Goal: Understand process/instructions: Learn how to perform a task or action

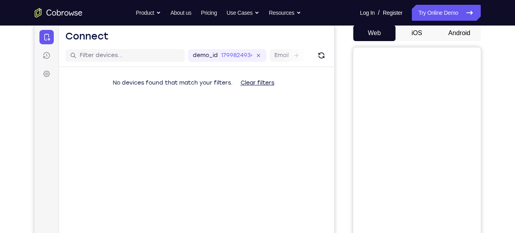
click at [457, 29] on button "Android" at bounding box center [459, 33] width 43 height 16
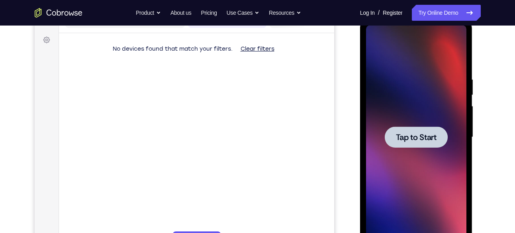
scroll to position [113, 0]
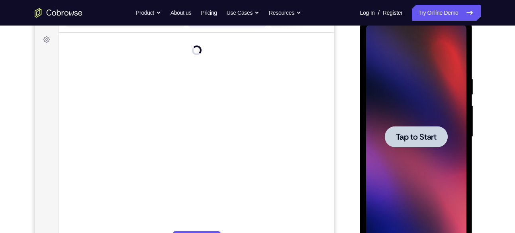
click at [408, 133] on span "Tap to Start" at bounding box center [416, 137] width 41 height 8
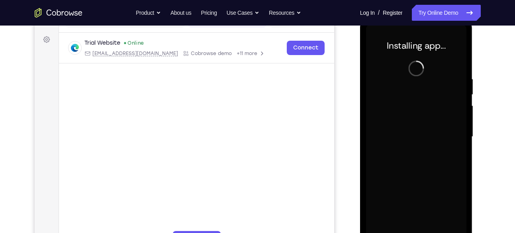
scroll to position [100, 0]
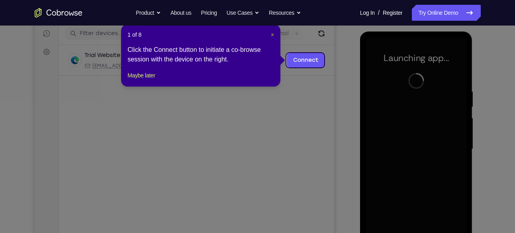
click at [272, 34] on span "×" at bounding box center [272, 34] width 3 height 6
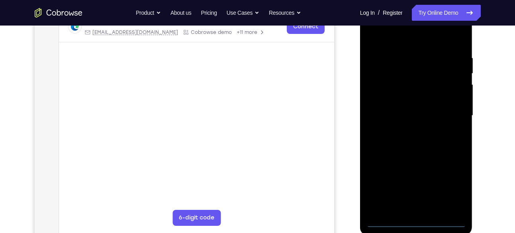
scroll to position [165, 0]
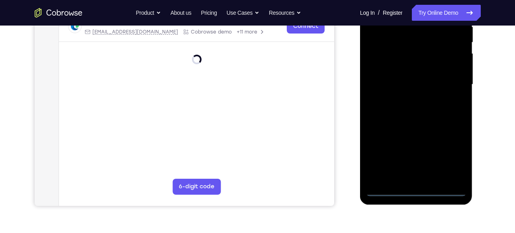
click at [416, 188] on div at bounding box center [416, 84] width 100 height 223
click at [449, 153] on div at bounding box center [416, 84] width 100 height 223
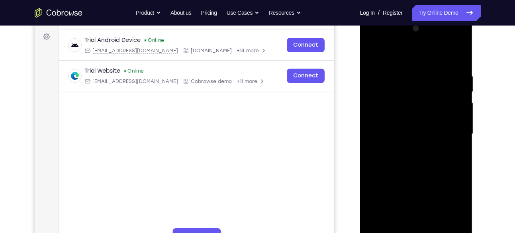
scroll to position [99, 0]
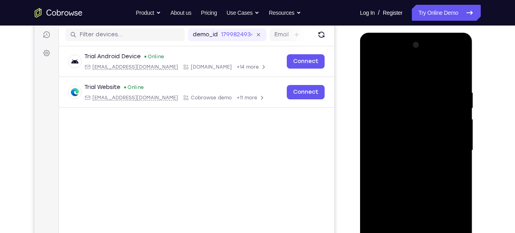
click at [407, 71] on div at bounding box center [416, 150] width 100 height 223
click at [450, 145] on div at bounding box center [416, 150] width 100 height 223
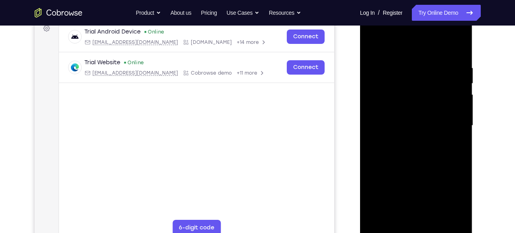
click at [409, 141] on div at bounding box center [416, 125] width 100 height 223
click at [411, 117] on div at bounding box center [416, 125] width 100 height 223
click at [414, 106] on div at bounding box center [416, 125] width 100 height 223
click at [414, 122] on div at bounding box center [416, 125] width 100 height 223
click at [406, 151] on div at bounding box center [416, 125] width 100 height 223
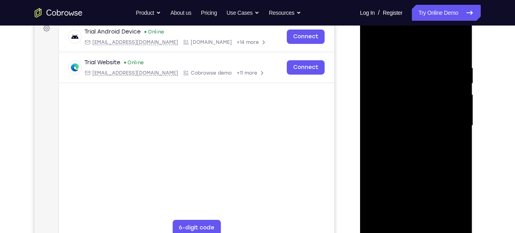
click at [435, 144] on div at bounding box center [416, 125] width 100 height 223
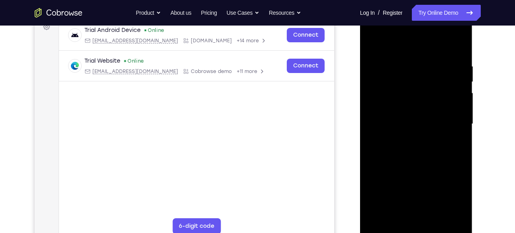
scroll to position [126, 0]
click at [423, 145] on div at bounding box center [416, 123] width 100 height 223
drag, startPoint x: 410, startPoint y: 47, endPoint x: 409, endPoint y: 24, distance: 23.6
click at [409, 24] on div at bounding box center [416, 123] width 100 height 223
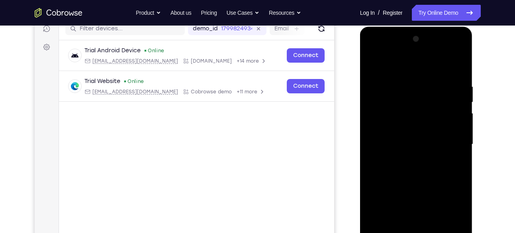
scroll to position [105, 0]
click at [413, 170] on div at bounding box center [416, 144] width 100 height 223
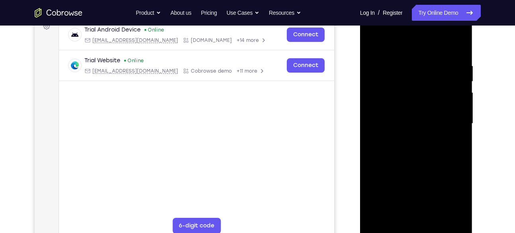
scroll to position [114, 0]
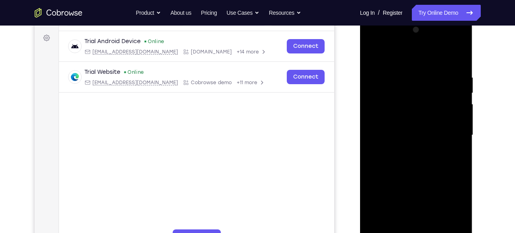
click at [423, 156] on div at bounding box center [416, 135] width 100 height 223
click at [455, 143] on div at bounding box center [416, 135] width 100 height 223
click at [406, 122] on div at bounding box center [416, 135] width 100 height 223
click at [406, 134] on div at bounding box center [416, 135] width 100 height 223
click at [420, 162] on div at bounding box center [416, 135] width 100 height 223
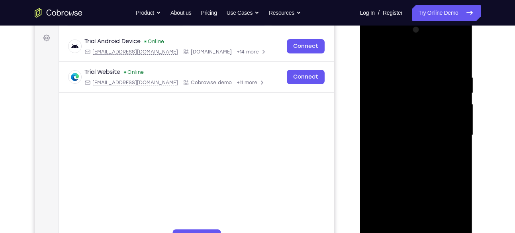
click at [421, 160] on div at bounding box center [416, 135] width 100 height 223
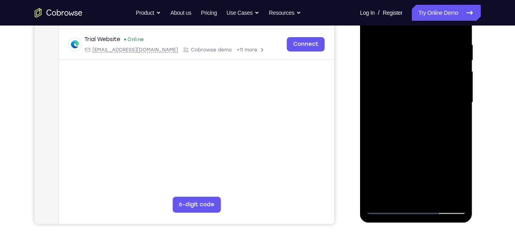
scroll to position [149, 0]
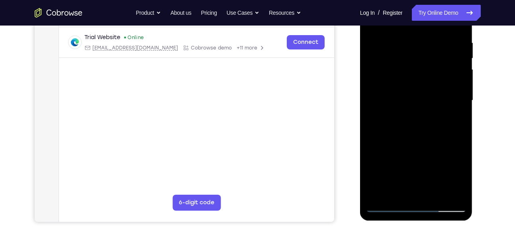
click at [421, 136] on div at bounding box center [416, 100] width 100 height 223
click at [459, 192] on div at bounding box center [416, 100] width 100 height 223
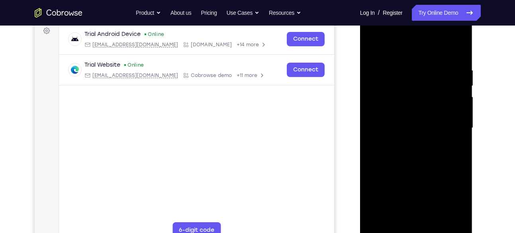
scroll to position [120, 0]
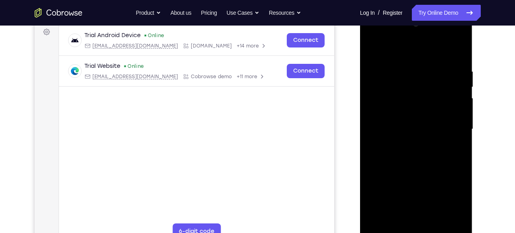
click at [404, 65] on div at bounding box center [416, 129] width 100 height 223
click at [457, 121] on div at bounding box center [416, 129] width 100 height 223
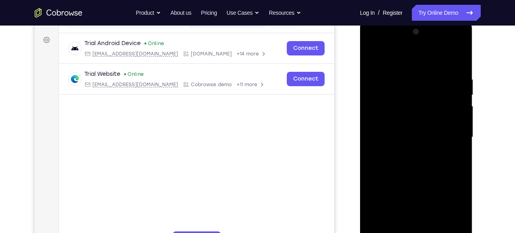
scroll to position [112, 0]
click at [454, 114] on div at bounding box center [416, 137] width 100 height 223
click at [453, 92] on div at bounding box center [416, 137] width 100 height 223
click at [454, 112] on div at bounding box center [416, 137] width 100 height 223
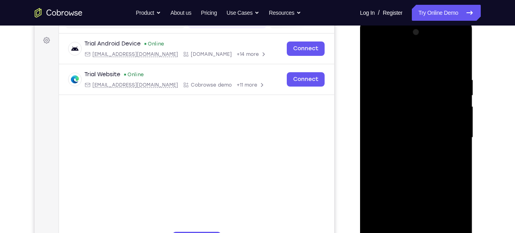
click at [454, 112] on div at bounding box center [416, 137] width 100 height 223
click at [455, 61] on div at bounding box center [416, 137] width 100 height 223
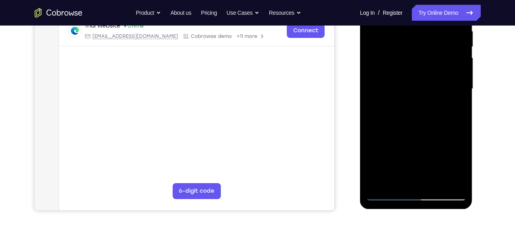
scroll to position [137, 0]
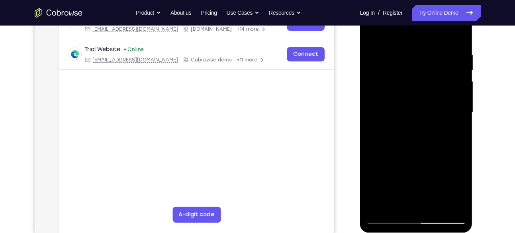
drag, startPoint x: 411, startPoint y: 74, endPoint x: 412, endPoint y: 154, distance: 79.7
click at [412, 154] on div at bounding box center [416, 112] width 100 height 223
click at [404, 47] on div at bounding box center [416, 112] width 100 height 223
click at [456, 58] on div at bounding box center [416, 112] width 100 height 223
click at [457, 34] on div at bounding box center [416, 112] width 100 height 223
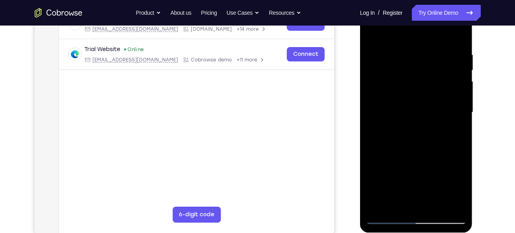
click at [459, 205] on div at bounding box center [416, 112] width 100 height 223
click at [432, 45] on div at bounding box center [416, 112] width 100 height 223
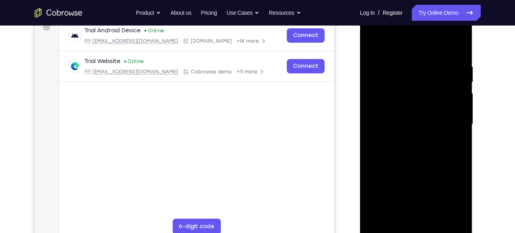
scroll to position [122, 0]
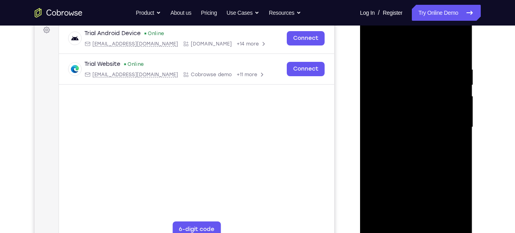
click at [450, 91] on div at bounding box center [416, 127] width 100 height 223
click at [453, 101] on div at bounding box center [416, 127] width 100 height 223
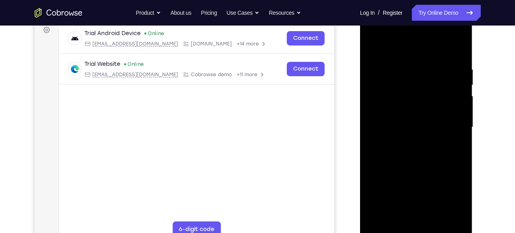
click at [453, 114] on div at bounding box center [416, 127] width 100 height 223
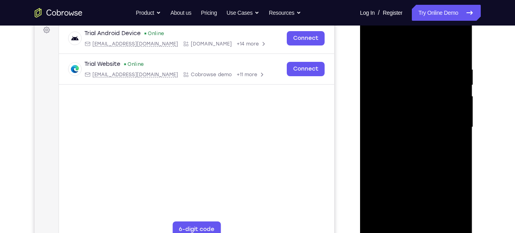
click at [453, 114] on div at bounding box center [416, 127] width 100 height 223
click at [452, 90] on div at bounding box center [416, 127] width 100 height 223
click at [457, 71] on div at bounding box center [416, 127] width 100 height 223
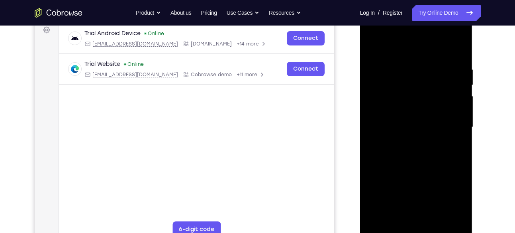
click at [457, 64] on div at bounding box center [416, 127] width 100 height 223
click at [457, 49] on div at bounding box center [416, 127] width 100 height 223
drag, startPoint x: 423, startPoint y: 133, endPoint x: 419, endPoint y: 87, distance: 46.8
click at [419, 87] on div at bounding box center [416, 127] width 100 height 223
click at [388, 165] on div at bounding box center [416, 127] width 100 height 223
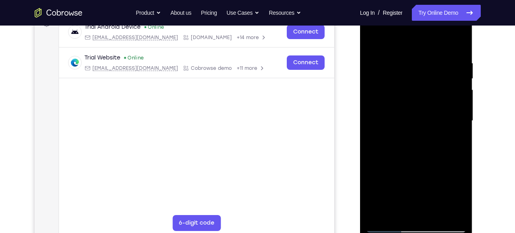
scroll to position [129, 0]
drag, startPoint x: 422, startPoint y: 95, endPoint x: 423, endPoint y: 186, distance: 90.8
click at [423, 186] on div at bounding box center [416, 120] width 100 height 223
click at [393, 93] on div at bounding box center [416, 120] width 100 height 223
click at [435, 91] on div at bounding box center [416, 120] width 100 height 223
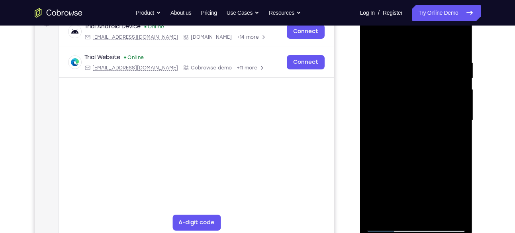
click at [373, 40] on div at bounding box center [416, 120] width 100 height 223
click at [399, 65] on div at bounding box center [416, 120] width 100 height 223
click at [372, 40] on div at bounding box center [416, 120] width 100 height 223
click at [392, 50] on div at bounding box center [416, 120] width 100 height 223
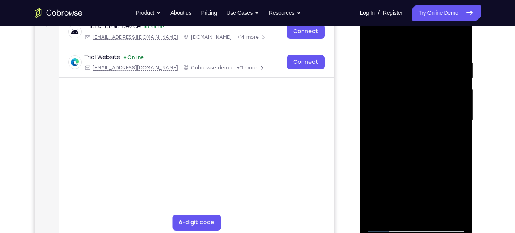
click at [408, 67] on div at bounding box center [416, 120] width 100 height 223
click at [373, 39] on div at bounding box center [416, 120] width 100 height 223
click at [396, 64] on div at bounding box center [416, 120] width 100 height 223
click at [434, 118] on div at bounding box center [416, 120] width 100 height 223
click at [370, 41] on div at bounding box center [416, 120] width 100 height 223
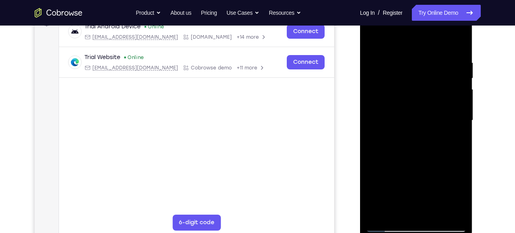
click at [373, 40] on div at bounding box center [416, 120] width 100 height 223
click at [393, 51] on div at bounding box center [416, 120] width 100 height 223
click at [436, 90] on div at bounding box center [416, 120] width 100 height 223
click at [374, 38] on div at bounding box center [416, 120] width 100 height 223
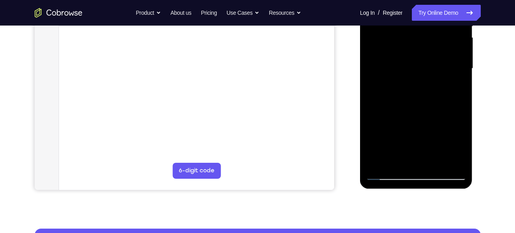
scroll to position [186, 0]
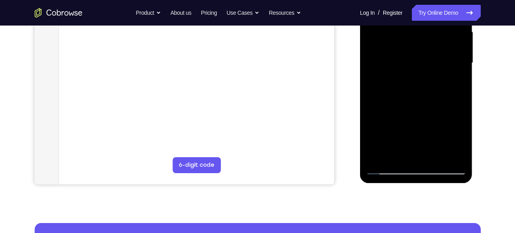
drag, startPoint x: 412, startPoint y: 116, endPoint x: 414, endPoint y: 86, distance: 30.7
click at [414, 86] on div at bounding box center [416, 62] width 100 height 223
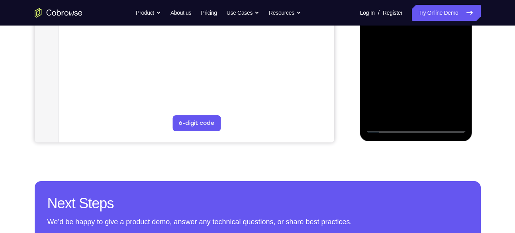
scroll to position [197, 0]
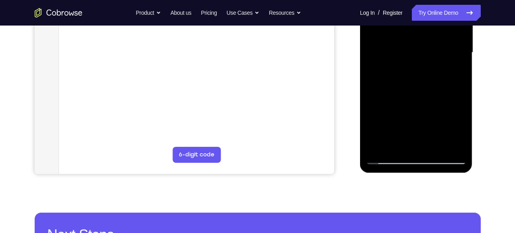
drag, startPoint x: 417, startPoint y: 117, endPoint x: 417, endPoint y: 63, distance: 53.8
click at [417, 63] on div at bounding box center [416, 52] width 100 height 223
drag, startPoint x: 417, startPoint y: 111, endPoint x: 416, endPoint y: 65, distance: 46.2
click at [416, 65] on div at bounding box center [416, 52] width 100 height 223
drag, startPoint x: 415, startPoint y: 114, endPoint x: 414, endPoint y: 64, distance: 49.8
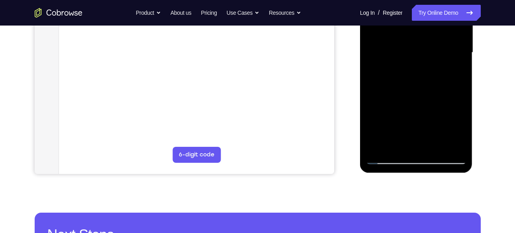
click at [414, 64] on div at bounding box center [416, 52] width 100 height 223
drag, startPoint x: 420, startPoint y: 119, endPoint x: 415, endPoint y: 67, distance: 51.6
click at [415, 67] on div at bounding box center [416, 52] width 100 height 223
drag, startPoint x: 416, startPoint y: 115, endPoint x: 415, endPoint y: 71, distance: 43.8
click at [415, 71] on div at bounding box center [416, 52] width 100 height 223
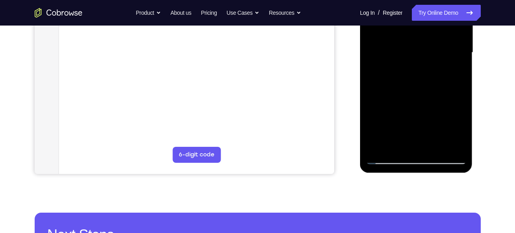
drag, startPoint x: 412, startPoint y: 116, endPoint x: 412, endPoint y: 65, distance: 51.0
click at [412, 65] on div at bounding box center [416, 52] width 100 height 223
drag, startPoint x: 425, startPoint y: 119, endPoint x: 418, endPoint y: 71, distance: 47.9
click at [418, 71] on div at bounding box center [416, 52] width 100 height 223
drag, startPoint x: 412, startPoint y: 116, endPoint x: 414, endPoint y: 66, distance: 50.2
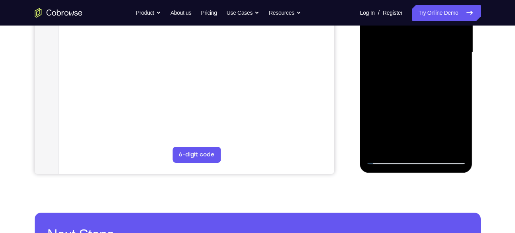
click at [414, 66] on div at bounding box center [416, 52] width 100 height 223
drag, startPoint x: 409, startPoint y: 114, endPoint x: 412, endPoint y: 59, distance: 55.4
click at [412, 59] on div at bounding box center [416, 52] width 100 height 223
click at [380, 147] on div at bounding box center [416, 52] width 100 height 223
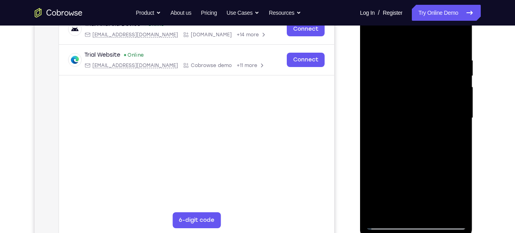
scroll to position [131, 0]
drag, startPoint x: 422, startPoint y: 73, endPoint x: 426, endPoint y: 135, distance: 62.3
click at [426, 135] on div at bounding box center [416, 118] width 100 height 223
drag, startPoint x: 417, startPoint y: 76, endPoint x: 416, endPoint y: 138, distance: 61.8
click at [416, 138] on div at bounding box center [416, 118] width 100 height 223
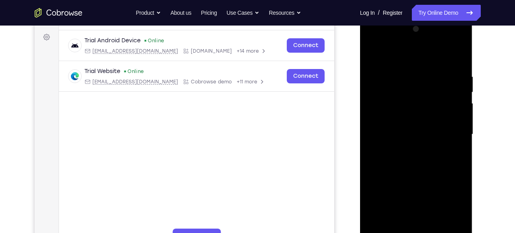
scroll to position [112, 0]
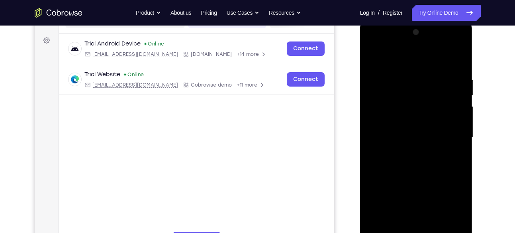
click at [406, 76] on div at bounding box center [416, 137] width 100 height 223
click at [461, 97] on div at bounding box center [416, 137] width 100 height 223
click at [461, 20] on div at bounding box center [416, 20] width 113 height 0
